Goal: Navigation & Orientation: Understand site structure

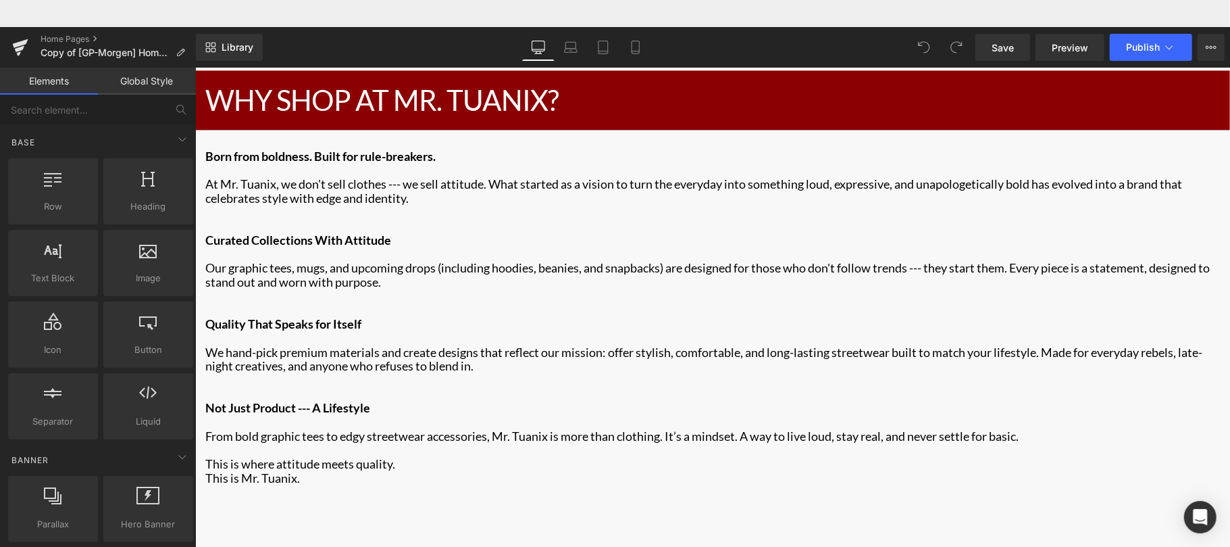
scroll to position [2045, 0]
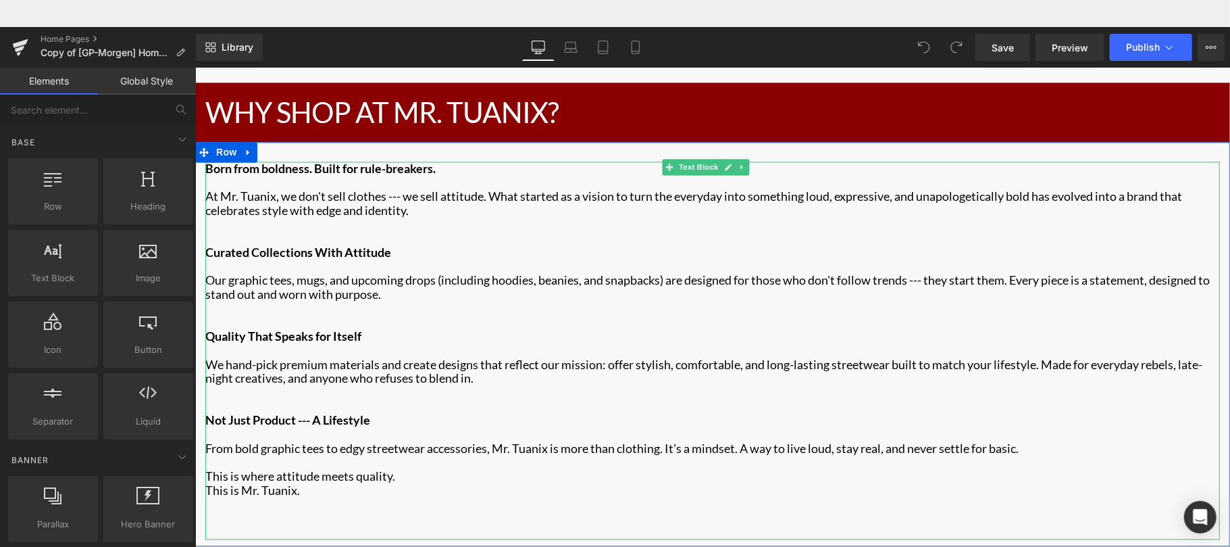
click at [723, 230] on p "Main content" at bounding box center [712, 237] width 1015 height 14
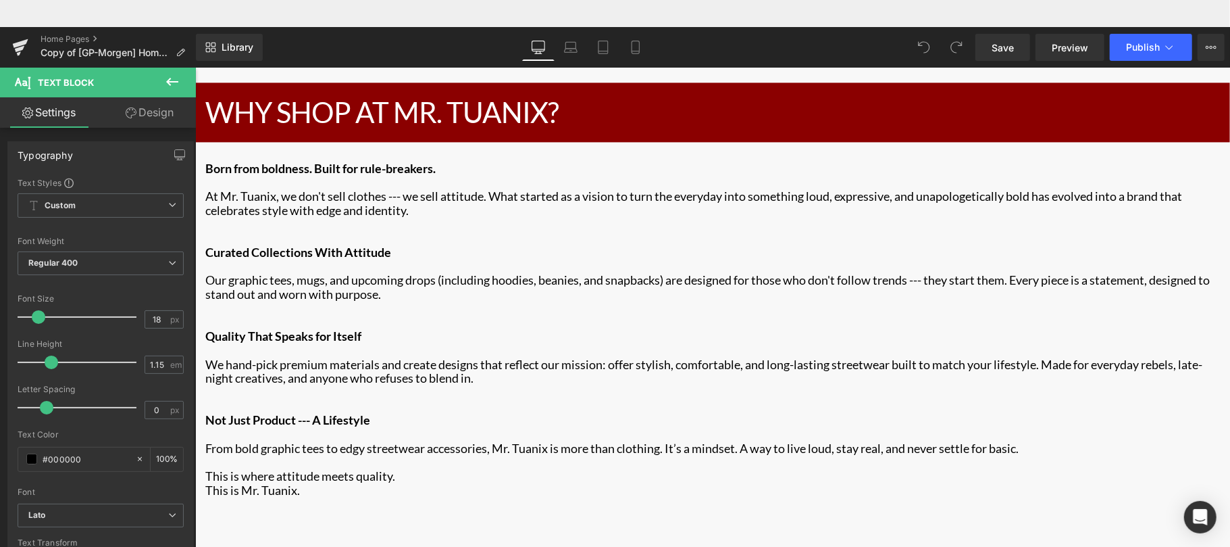
click at [166, 80] on icon at bounding box center [172, 82] width 16 height 16
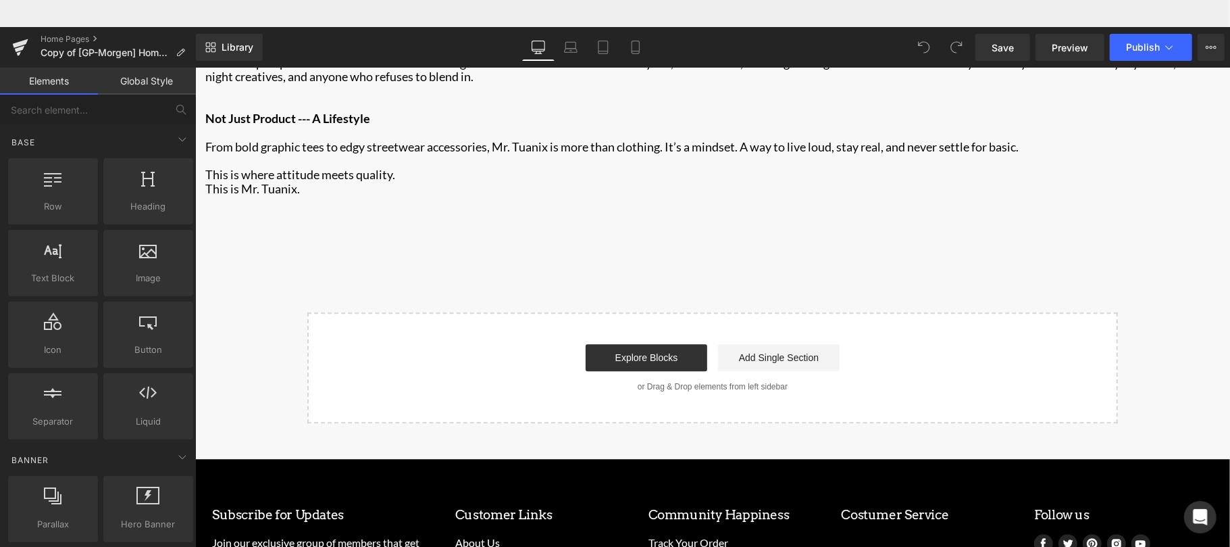
scroll to position [2370, 0]
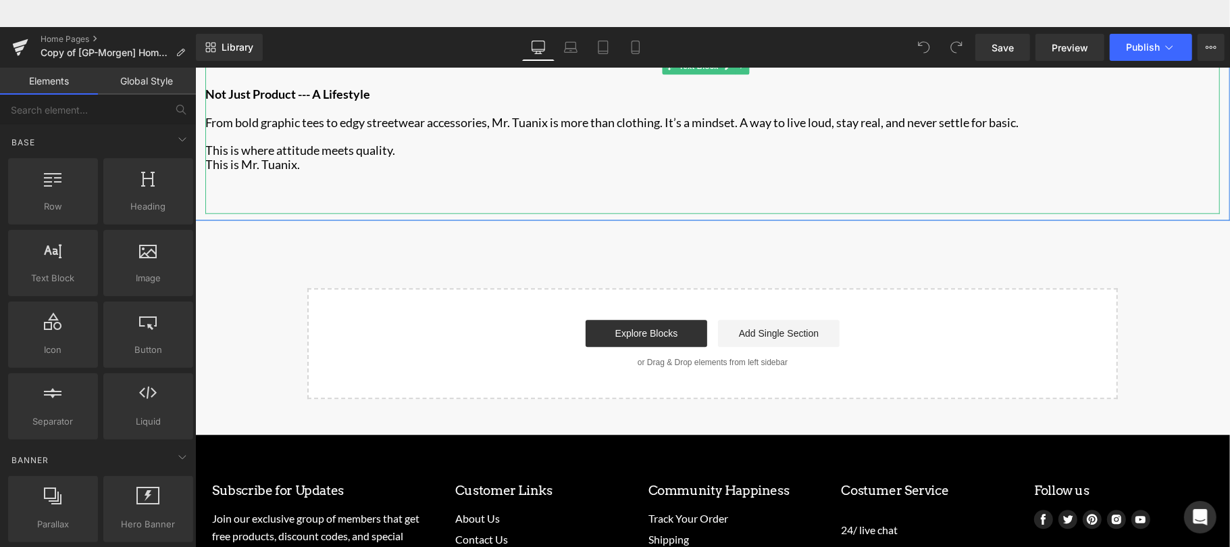
click at [423, 143] on p "This is where attitude meets quality." at bounding box center [712, 150] width 1015 height 14
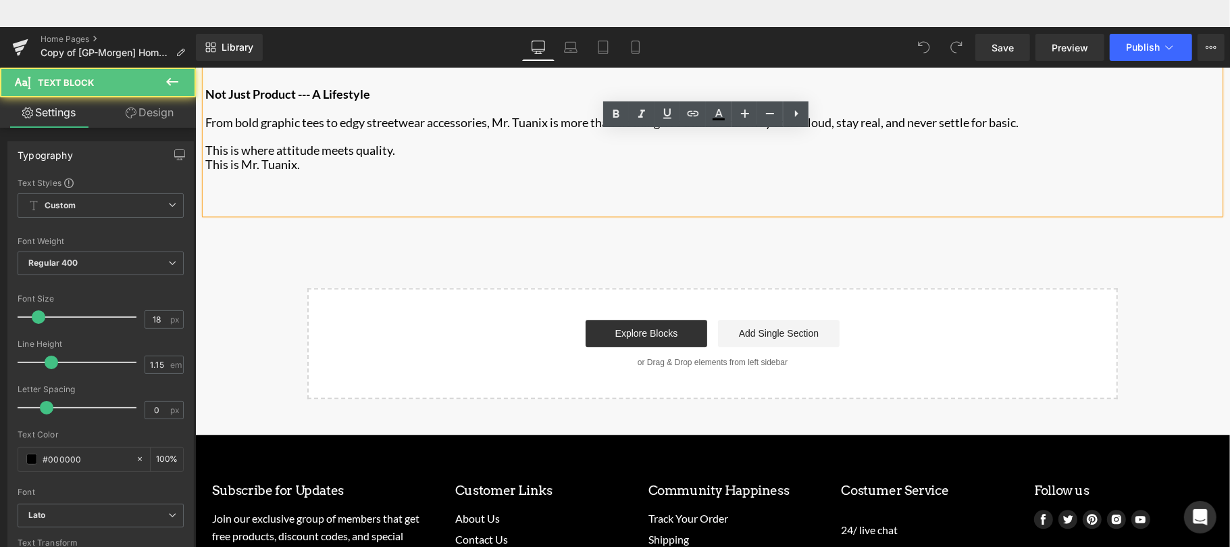
click at [234, 184] on p "Main content" at bounding box center [712, 191] width 1015 height 14
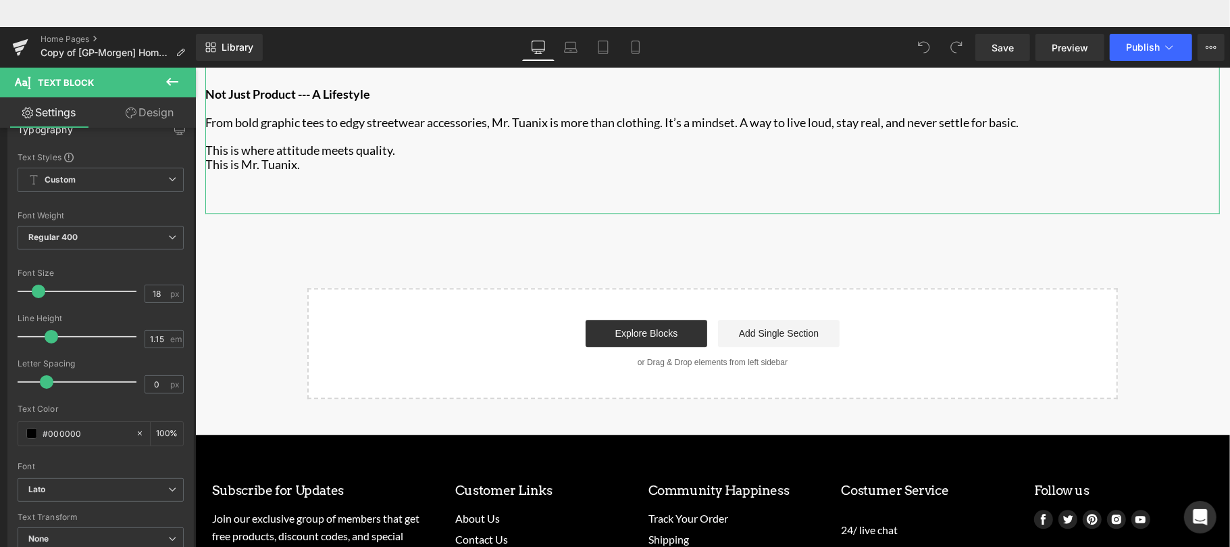
scroll to position [0, 0]
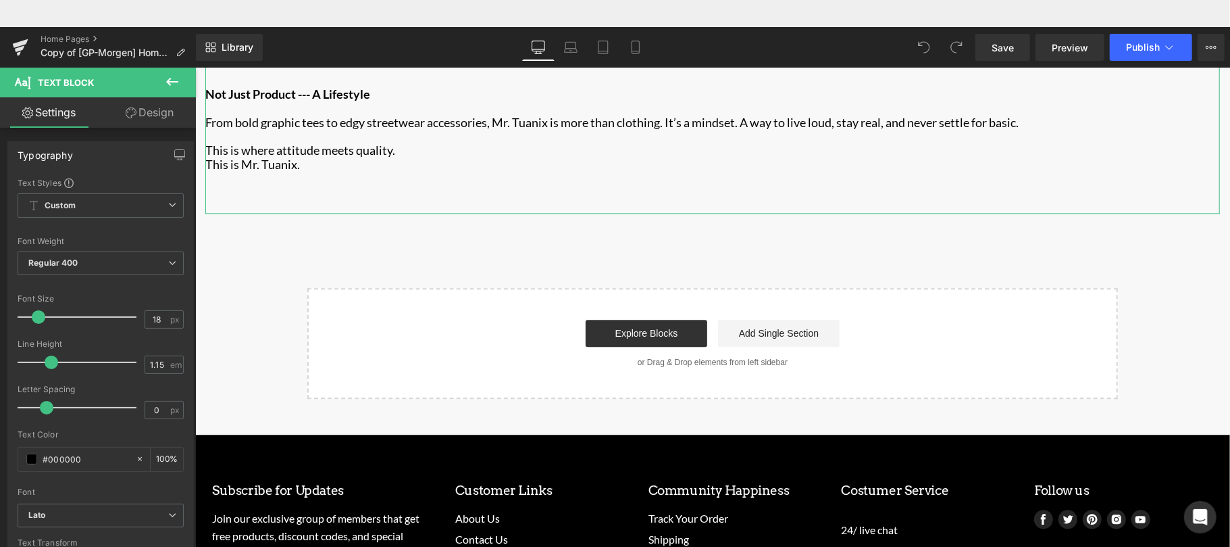
click at [189, 127] on div "Settings Design Typography Text Styles Custom Custom Setup Global Style Custom …" at bounding box center [98, 353] width 196 height 513
click at [179, 82] on icon at bounding box center [172, 82] width 16 height 16
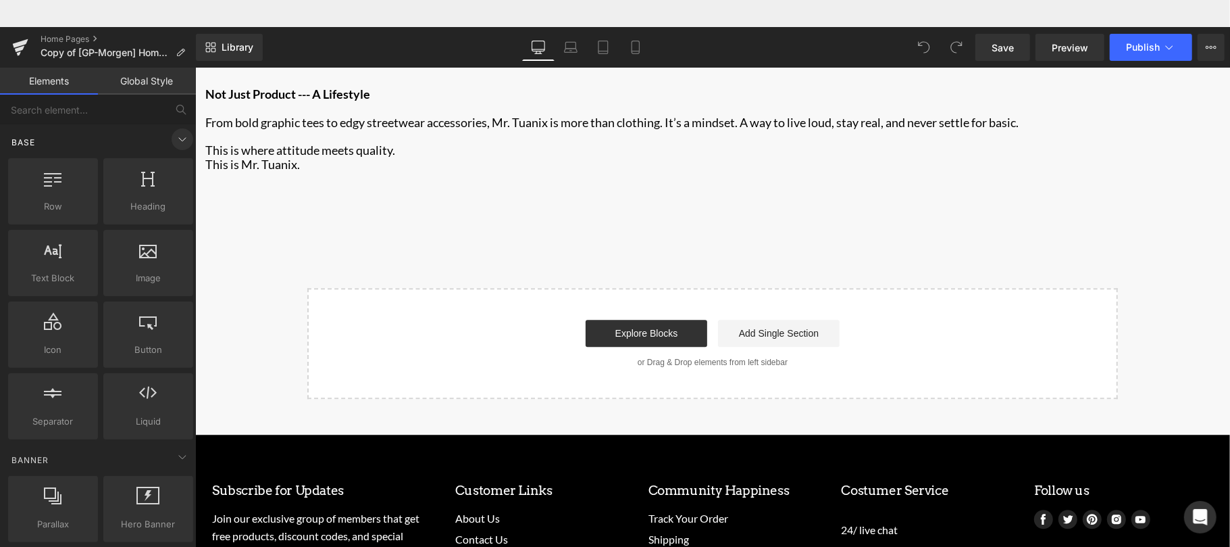
click at [187, 143] on span at bounding box center [183, 139] width 22 height 22
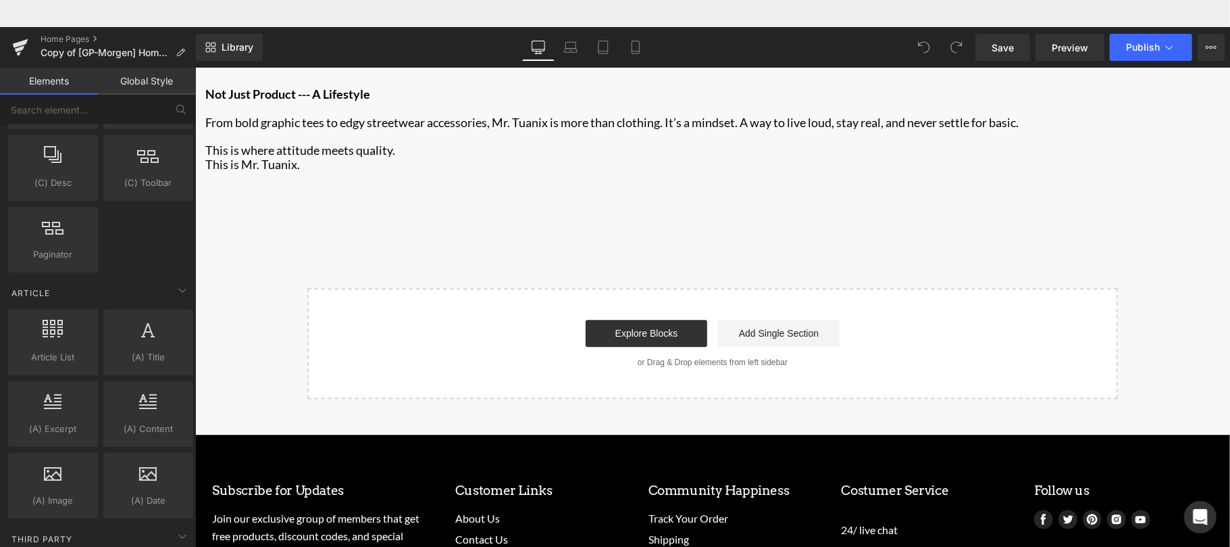
scroll to position [2018, 0]
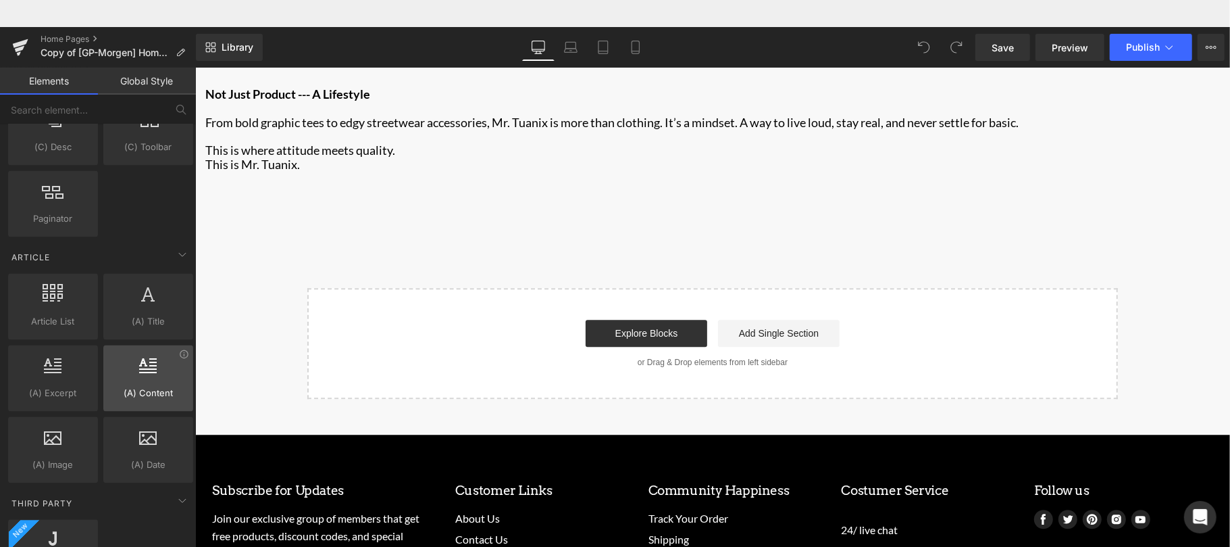
click at [144, 384] on div at bounding box center [148, 370] width 82 height 30
click at [147, 391] on span "(A) Content" at bounding box center [148, 393] width 82 height 14
click at [179, 362] on div at bounding box center [148, 370] width 82 height 30
click at [11, 49] on link at bounding box center [20, 47] width 41 height 41
